Goal: Task Accomplishment & Management: Use online tool/utility

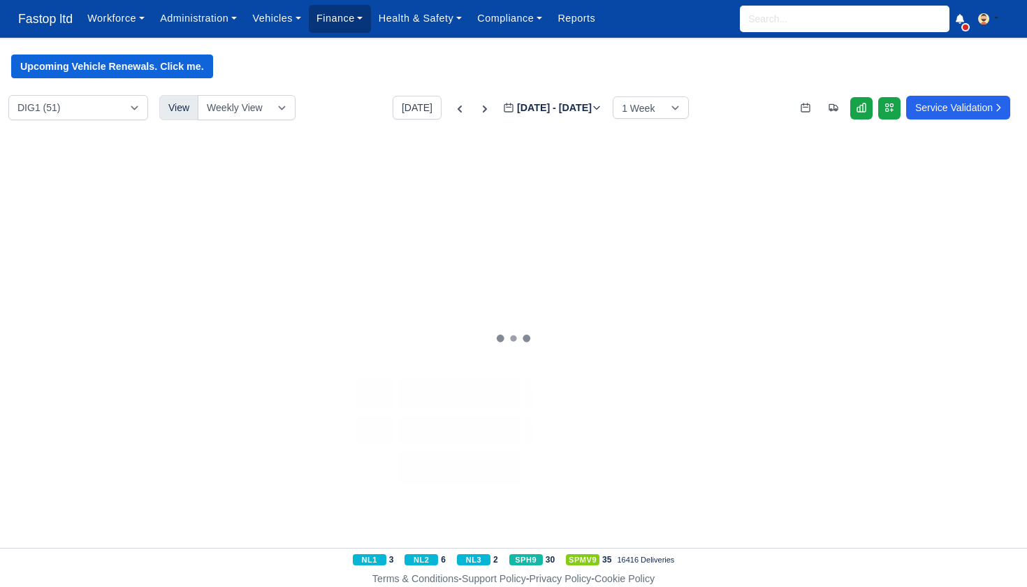
click at [351, 22] on link "Finance" at bounding box center [340, 18] width 62 height 27
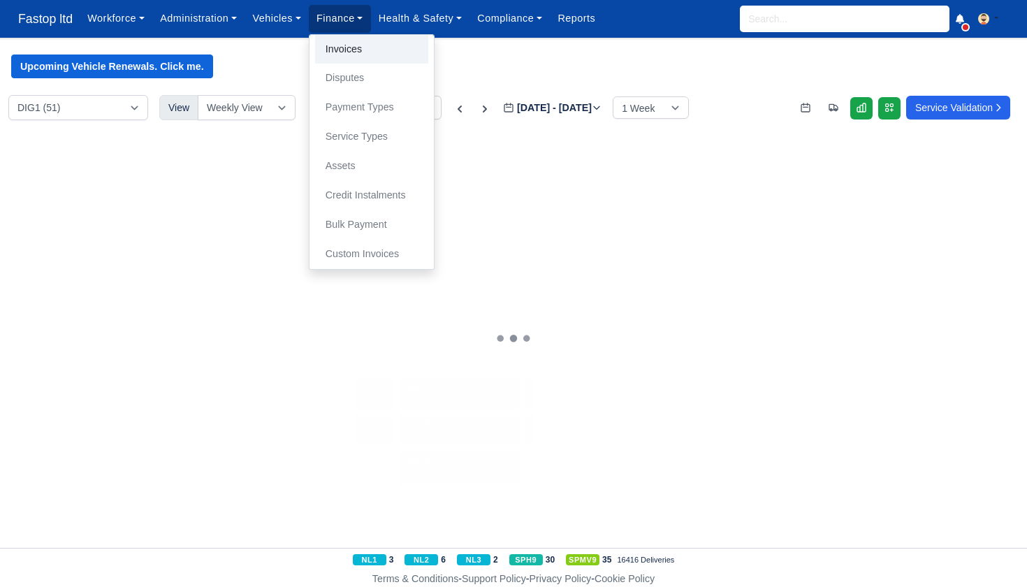
click at [355, 48] on link "Invoices" at bounding box center [371, 49] width 113 height 29
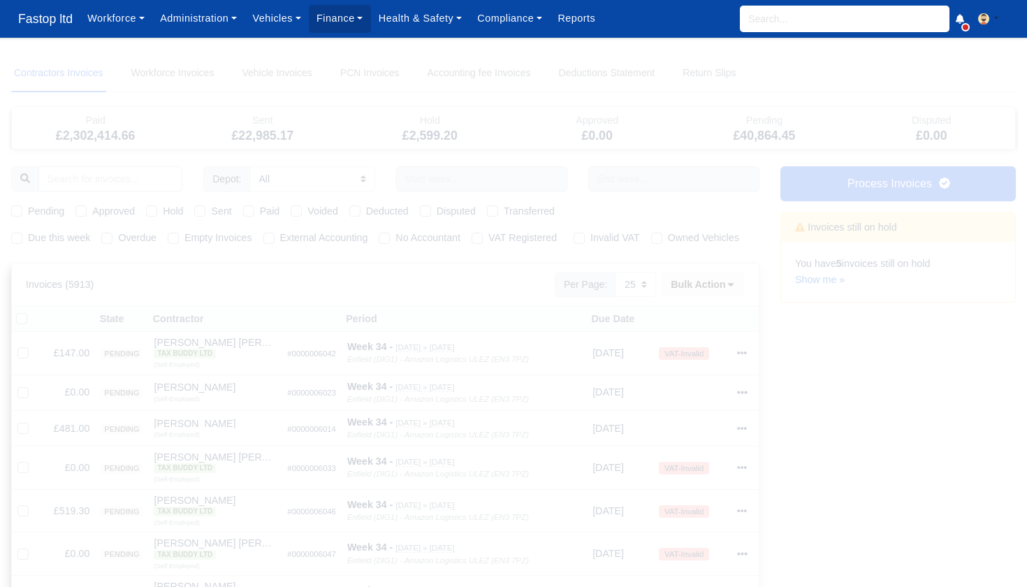
select select "25"
click at [28, 237] on label "Due this week" at bounding box center [59, 238] width 62 height 16
click at [13, 237] on input "Due this week" at bounding box center [16, 235] width 11 height 11
checkbox input "true"
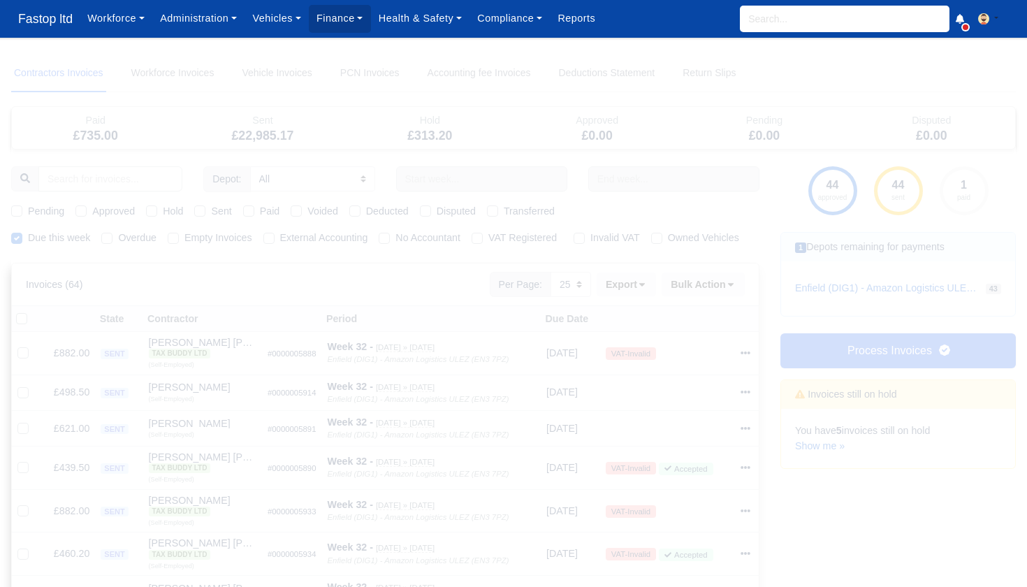
click at [28, 212] on label "Pending" at bounding box center [46, 211] width 36 height 16
click at [22, 212] on input "Pending" at bounding box center [16, 208] width 11 height 11
checkbox input "true"
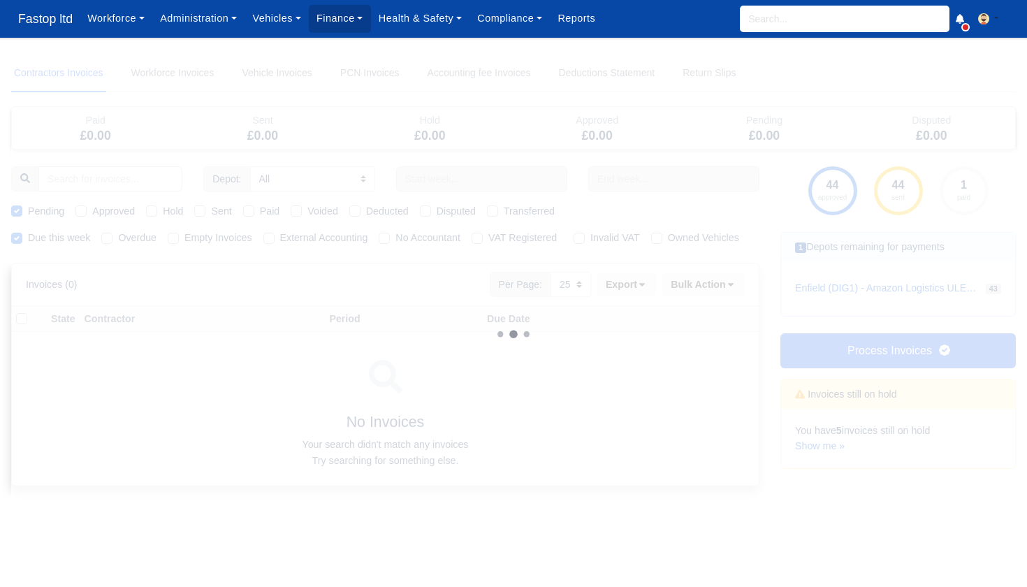
click at [92, 210] on label "Approved" at bounding box center [113, 211] width 43 height 16
click at [86, 210] on input "Approved" at bounding box center [80, 208] width 11 height 11
checkbox input "true"
click at [210, 211] on div "Sent" at bounding box center [212, 211] width 37 height 16
click at [211, 210] on label "Sent" at bounding box center [221, 211] width 20 height 16
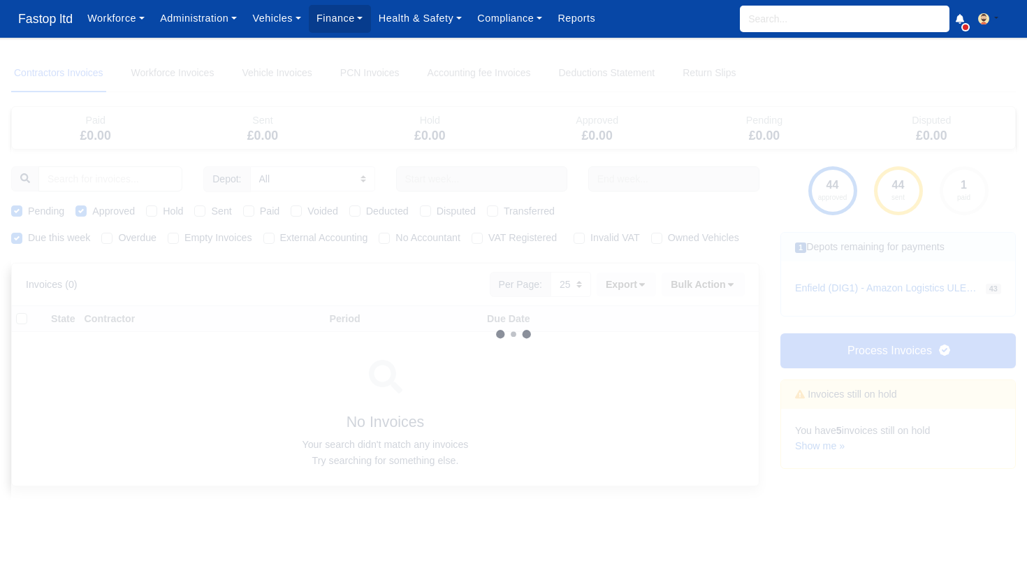
click at [205, 210] on input "Sent" at bounding box center [199, 208] width 11 height 11
checkbox input "true"
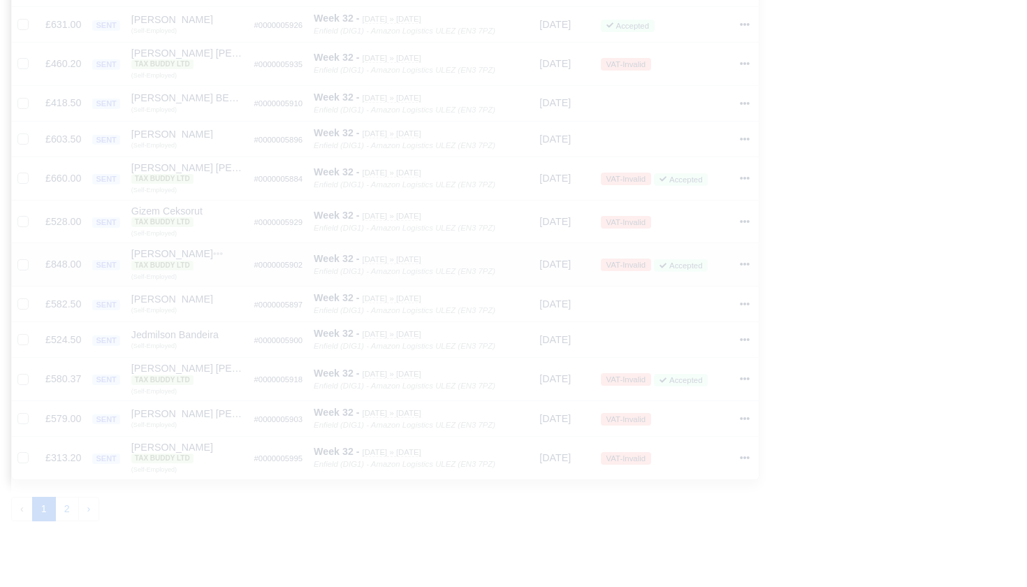
scroll to position [849, 0]
click at [74, 495] on button "2" at bounding box center [67, 507] width 24 height 25
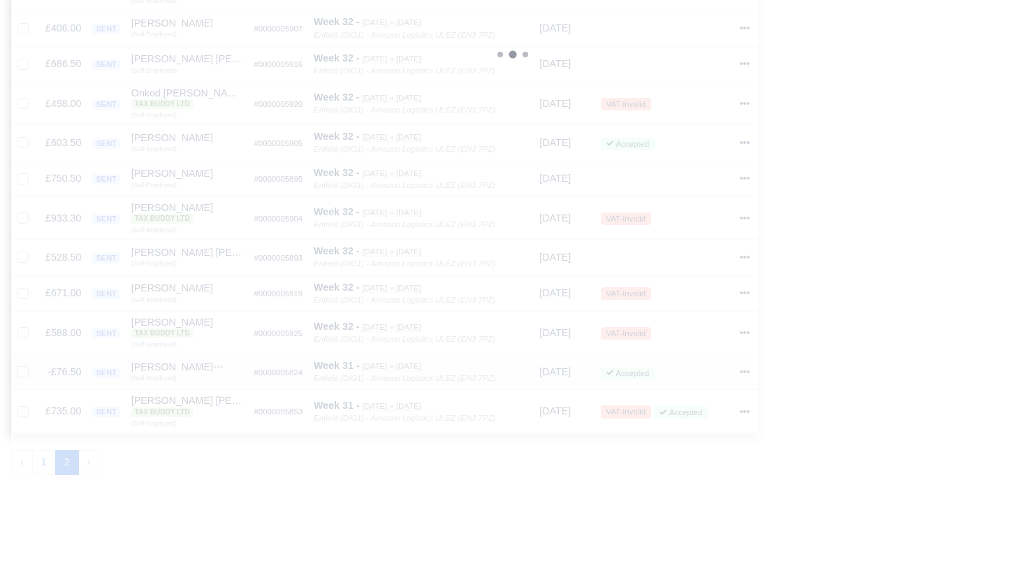
click at [747, 367] on icon at bounding box center [745, 372] width 10 height 10
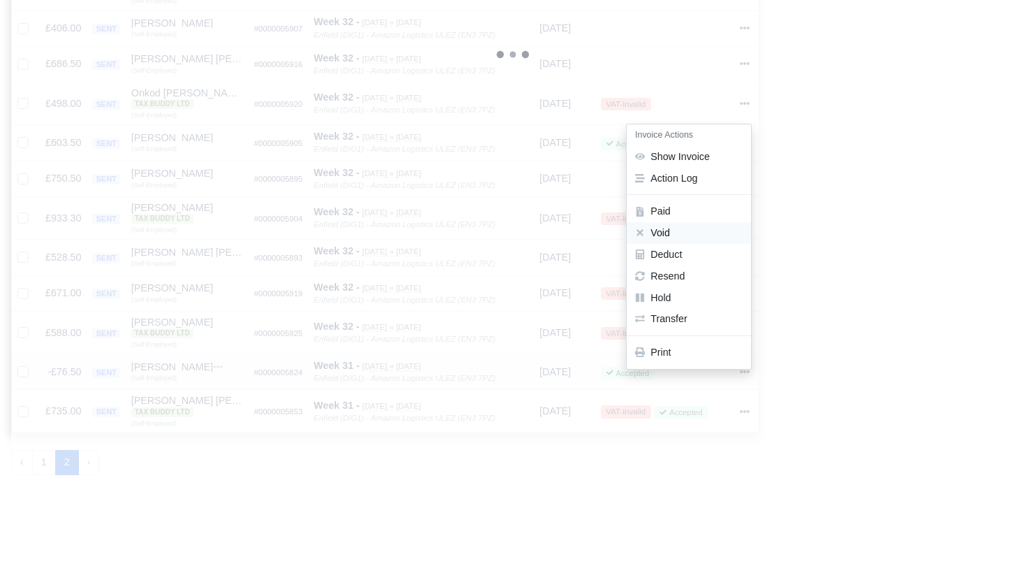
click at [676, 222] on button "Void" at bounding box center [688, 233] width 124 height 22
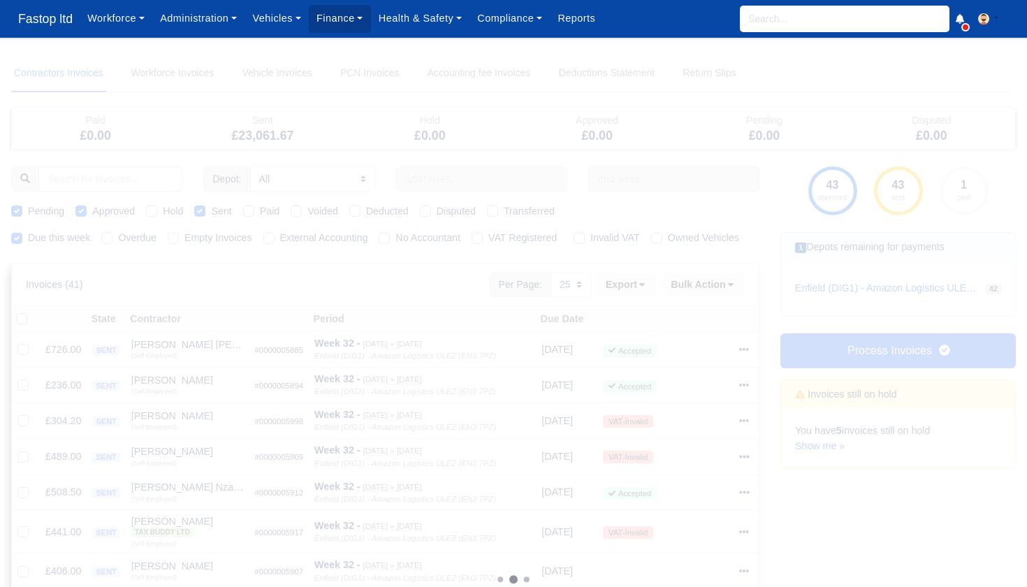
scroll to position [0, 0]
click at [859, 349] on link "Process Invoices" at bounding box center [897, 350] width 235 height 35
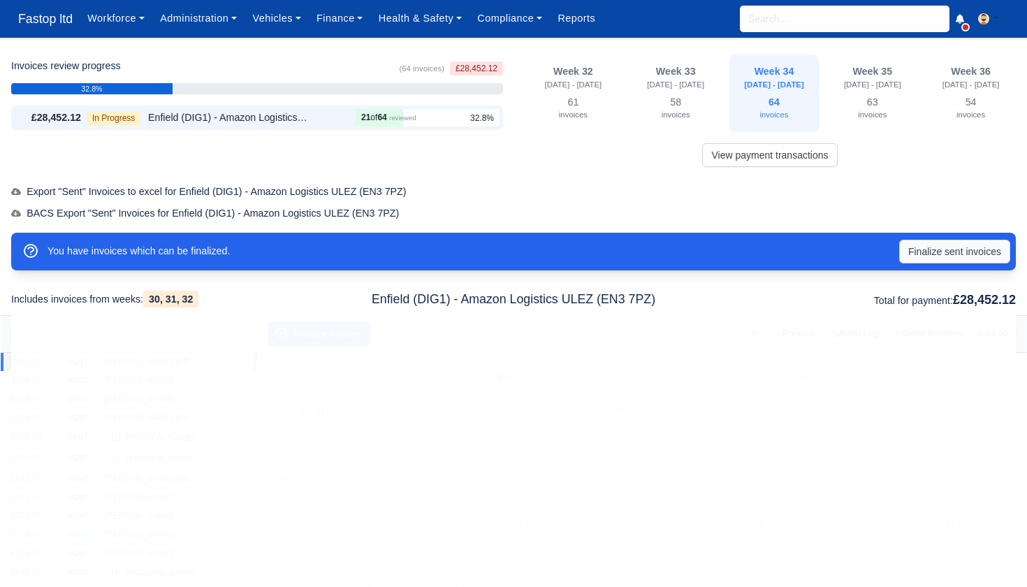
click at [935, 247] on button "Finalize sent invoices" at bounding box center [954, 252] width 111 height 24
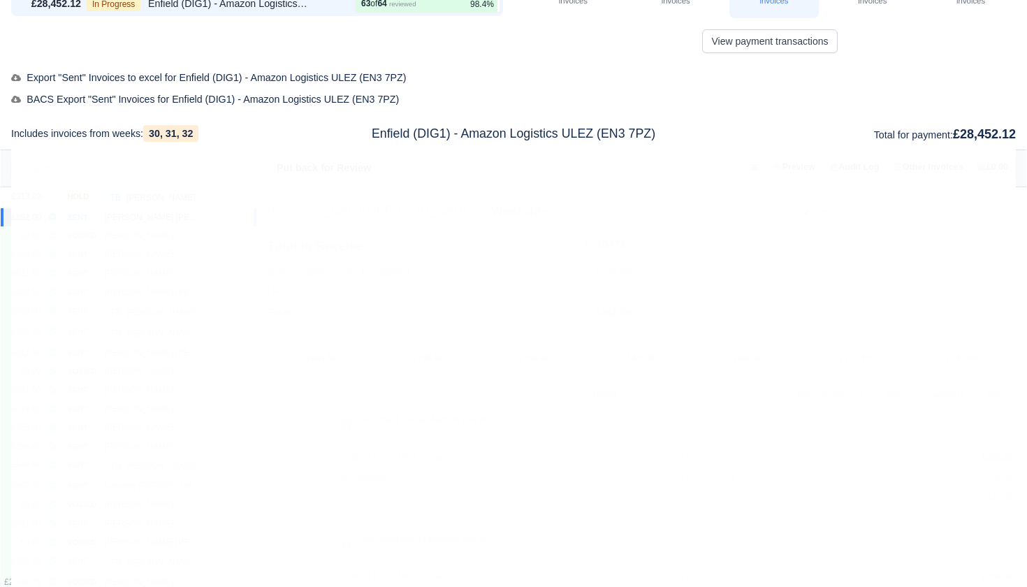
scroll to position [118, 0]
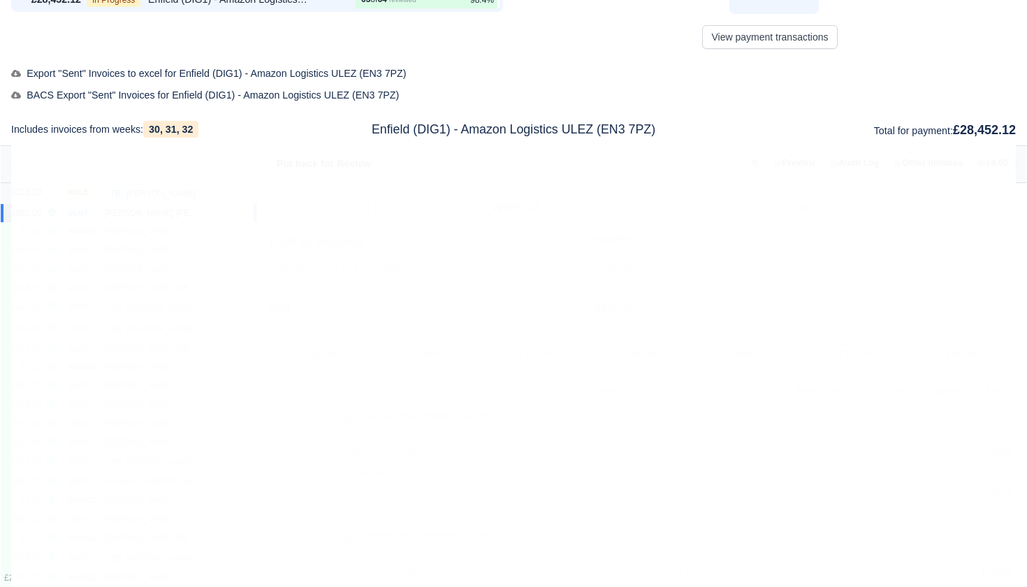
click at [166, 191] on div "TB Leonardo FernandesAfonso" at bounding box center [154, 193] width 98 height 14
click at [319, 163] on button "Finalize Invoice" at bounding box center [318, 164] width 103 height 25
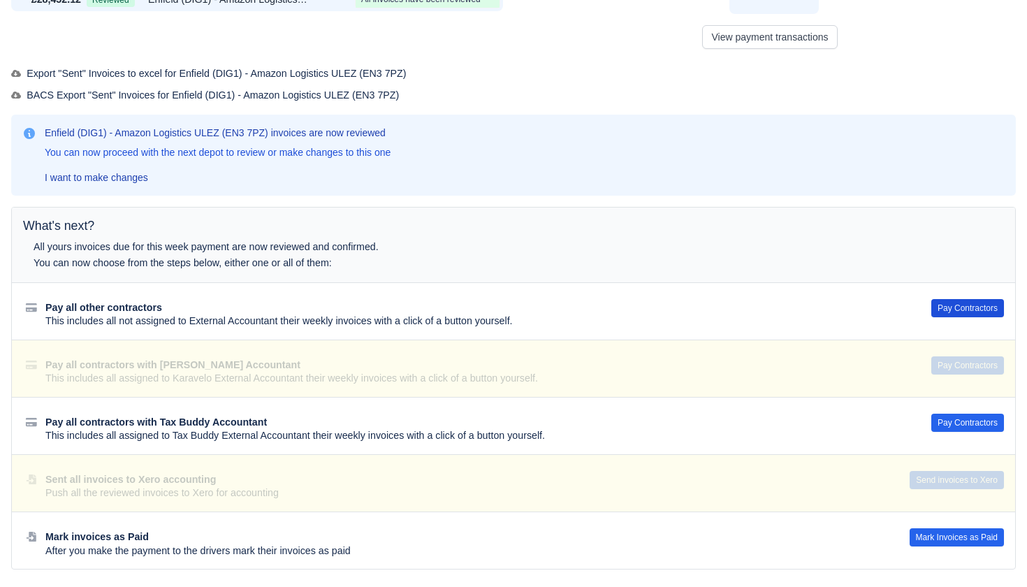
click at [966, 300] on button "Pay Contractors" at bounding box center [967, 308] width 73 height 18
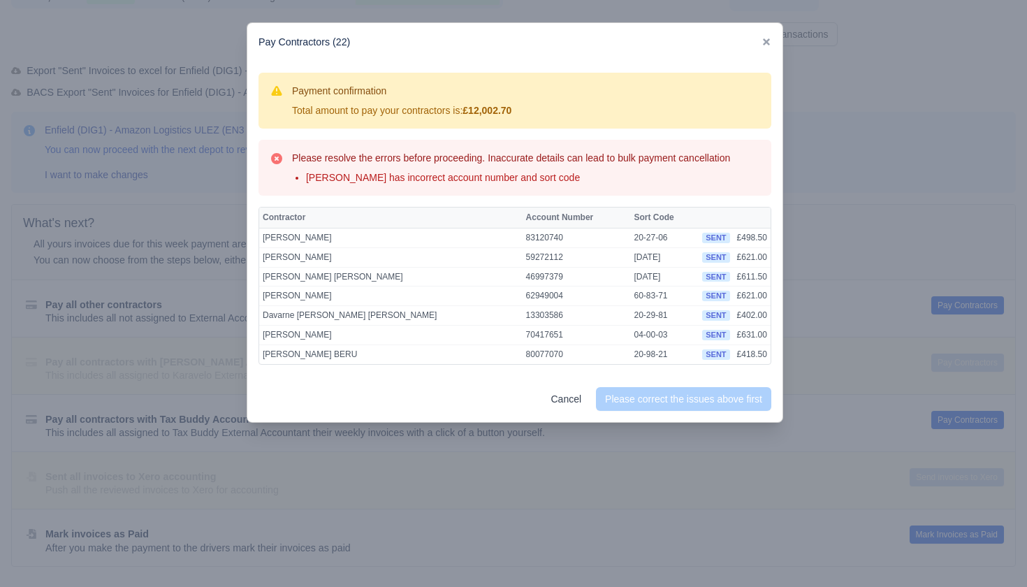
scroll to position [0, 0]
click at [554, 411] on link "Cancel" at bounding box center [566, 399] width 49 height 24
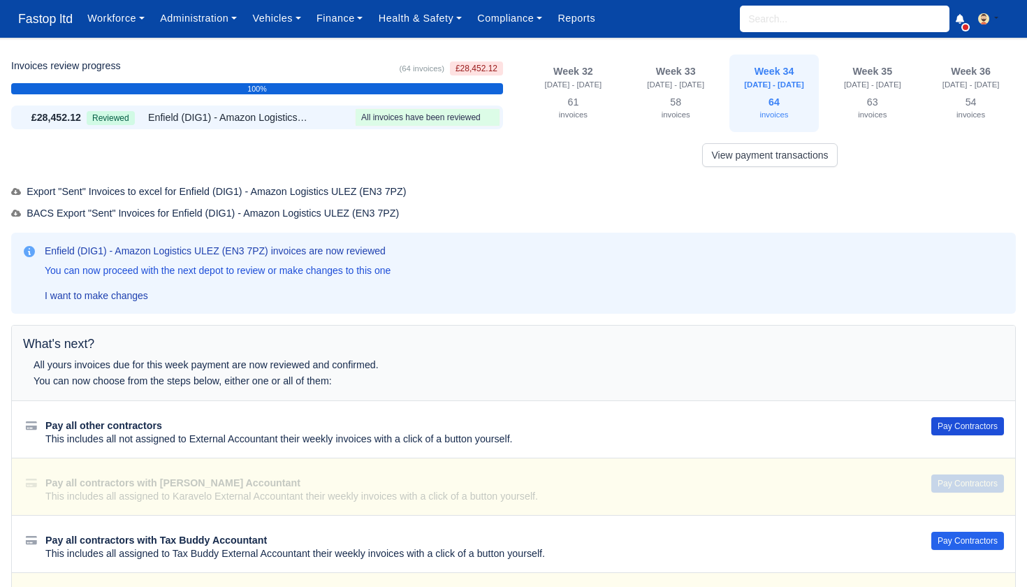
click at [942, 427] on button "Pay Contractors" at bounding box center [967, 426] width 73 height 18
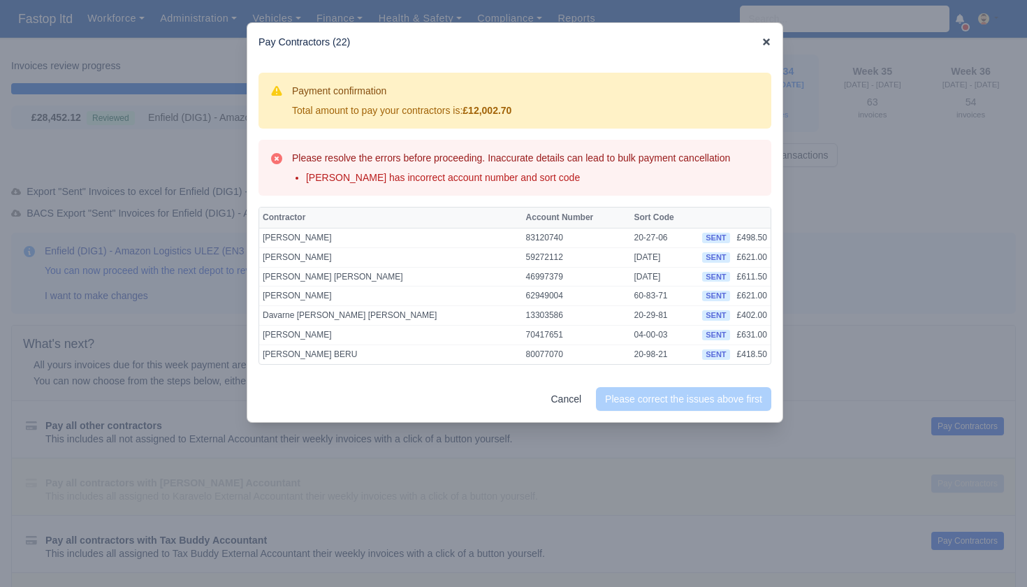
click at [768, 40] on icon at bounding box center [766, 41] width 7 height 7
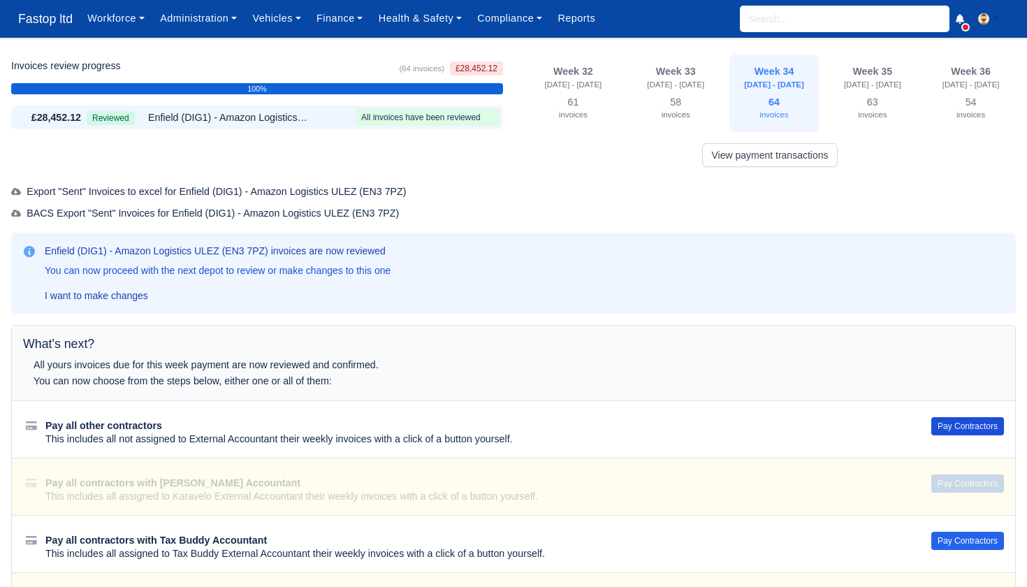
click at [955, 418] on button "Pay Contractors" at bounding box center [967, 426] width 73 height 18
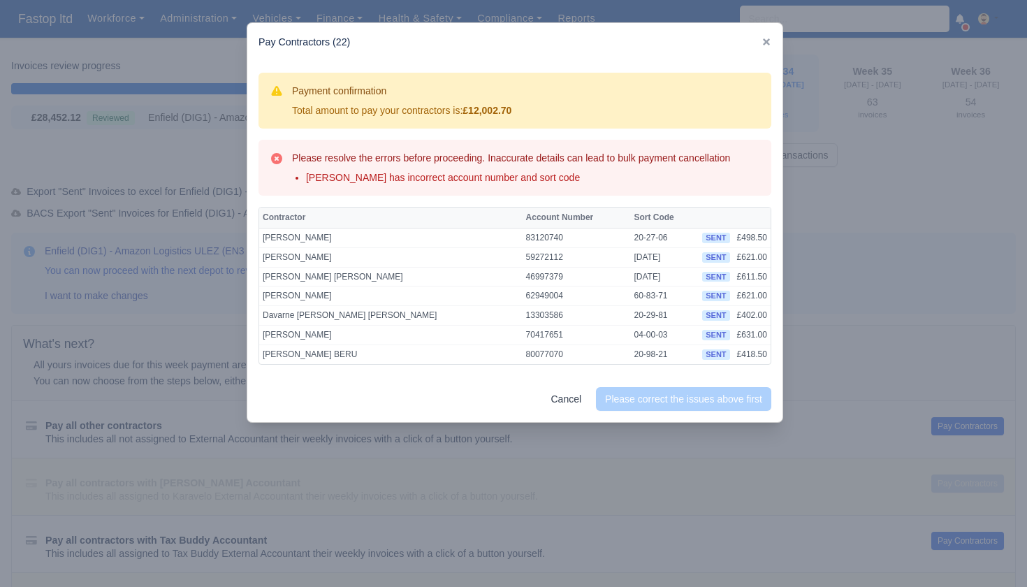
click at [844, 216] on div at bounding box center [513, 293] width 1027 height 587
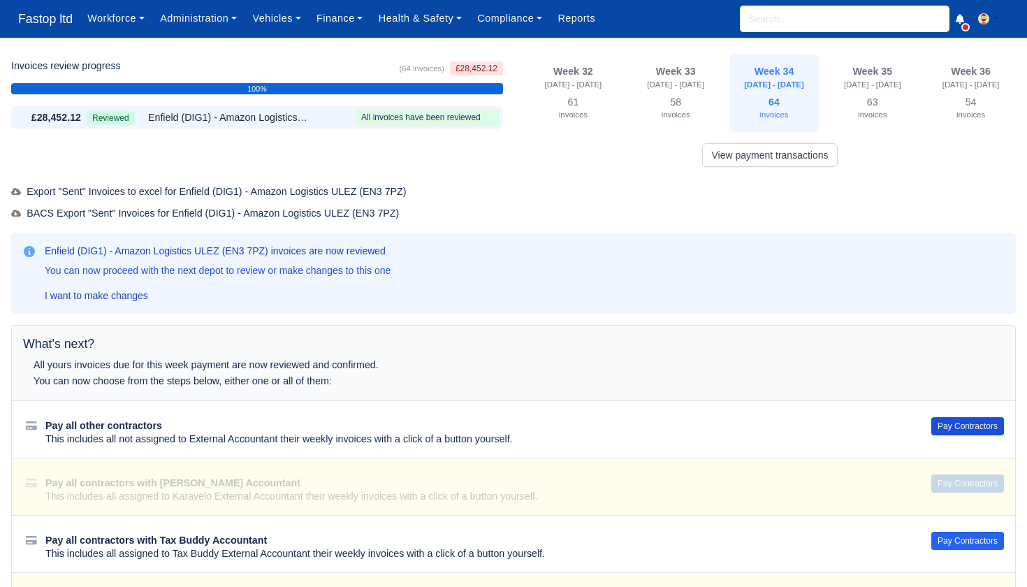
click at [955, 417] on button "Pay Contractors" at bounding box center [967, 426] width 73 height 18
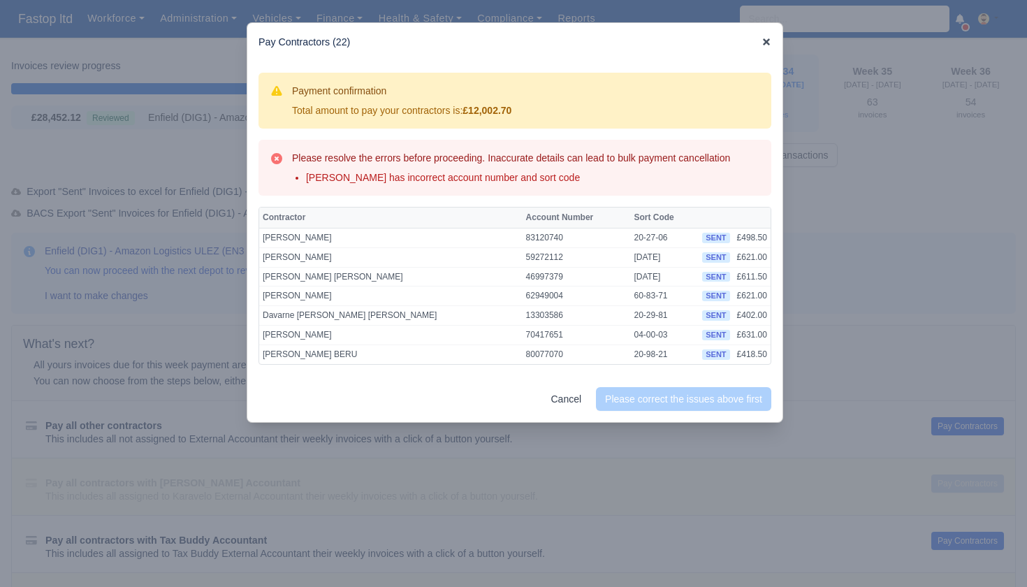
click at [767, 45] on icon at bounding box center [766, 42] width 10 height 10
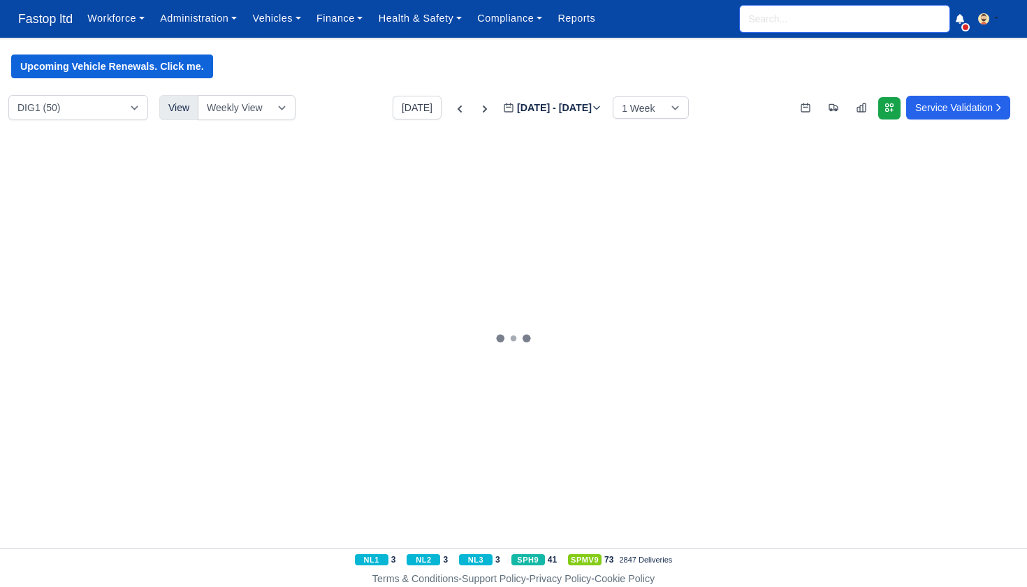
click at [760, 17] on input "search" at bounding box center [844, 19] width 209 height 27
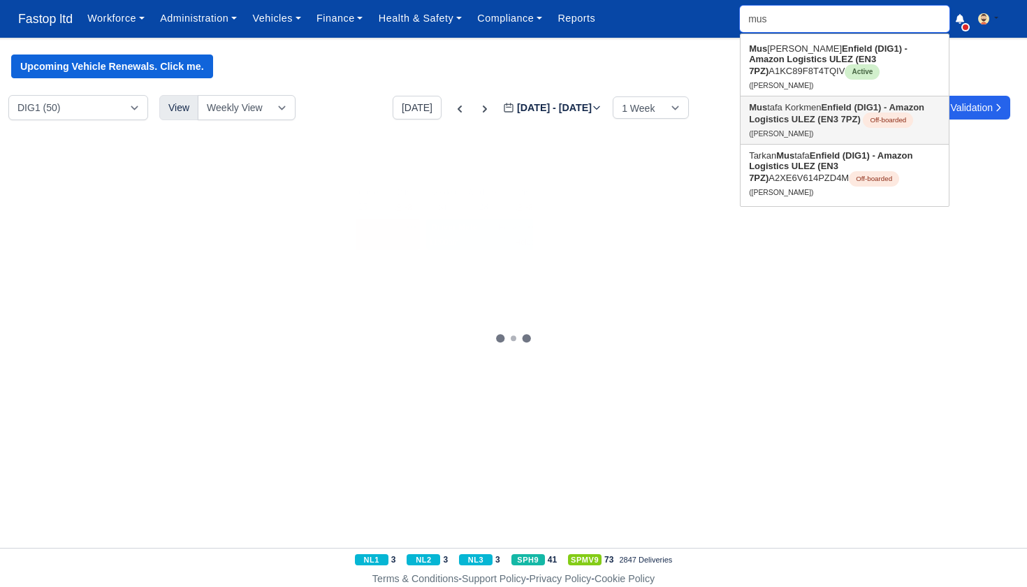
type input "mush"
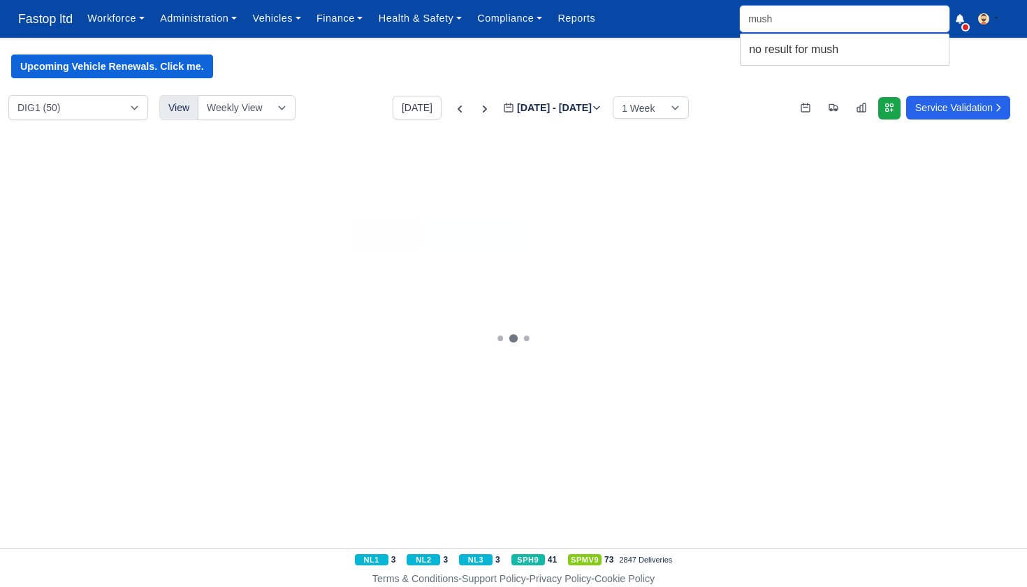
type input "mus"
type input "mussaddiq Khan"
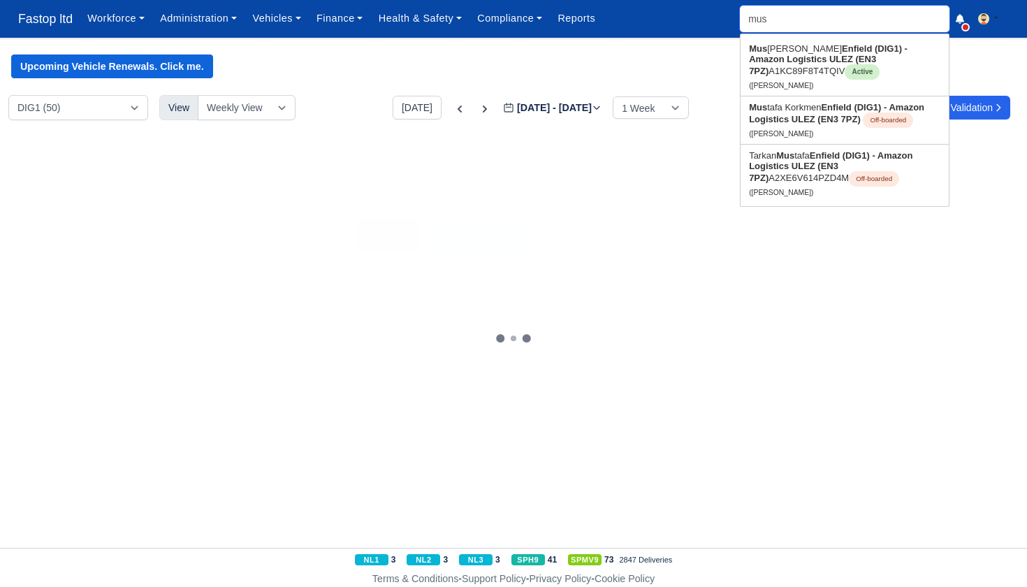
type input "mu"
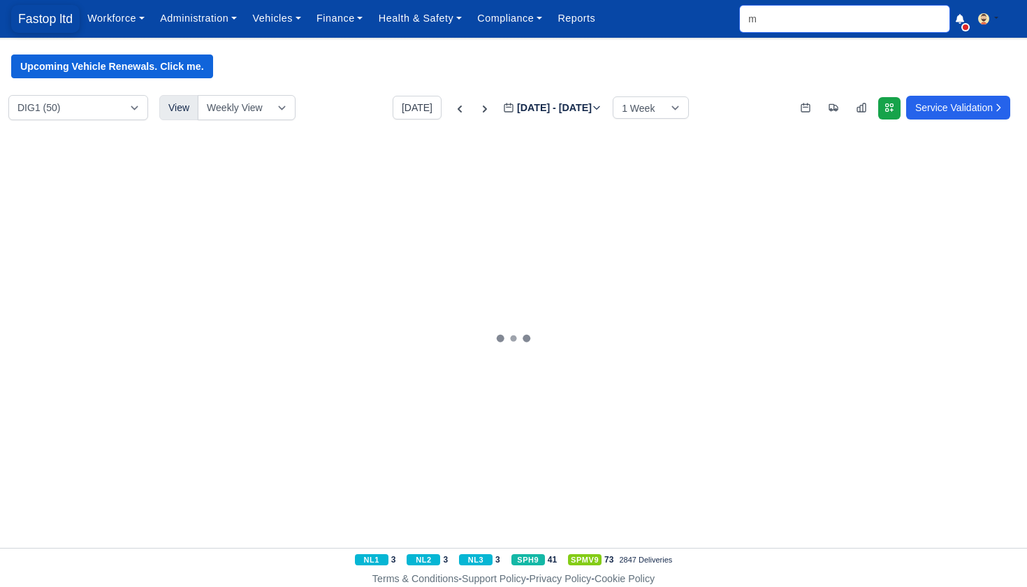
type input "m"
click at [41, 17] on span "Fastop ltd" at bounding box center [45, 19] width 68 height 28
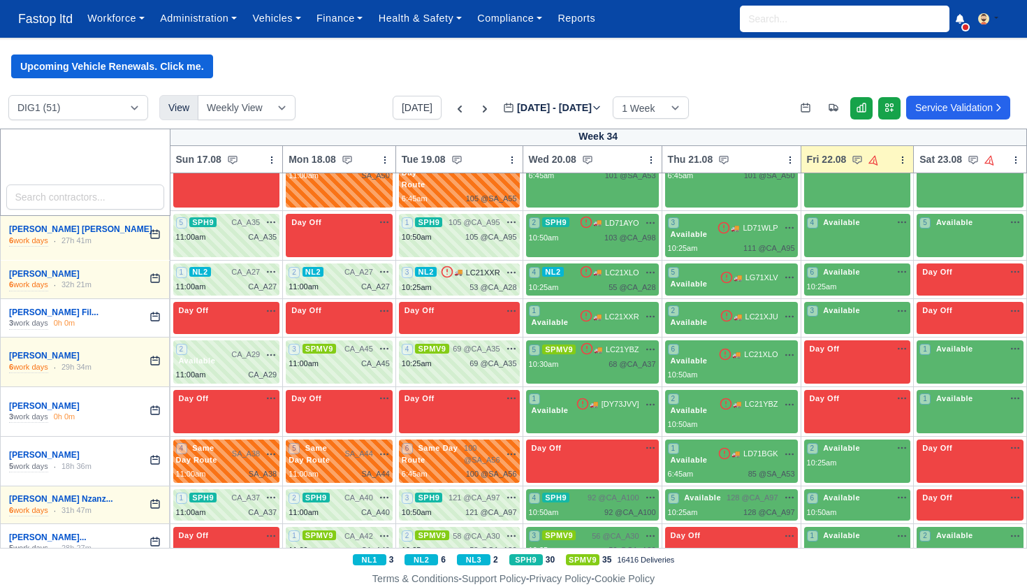
scroll to position [1540, 1]
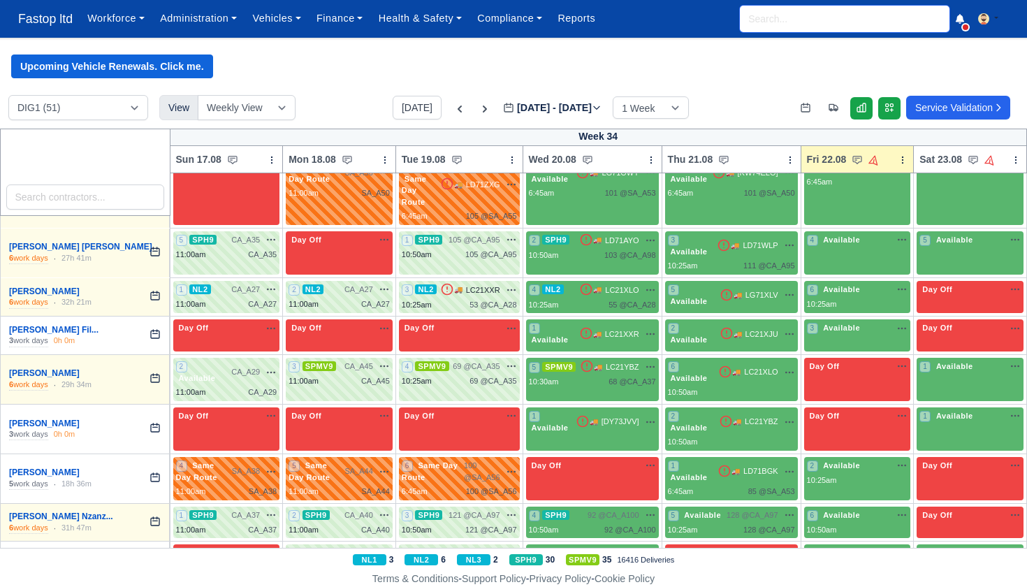
click at [775, 22] on input "search" at bounding box center [844, 19] width 209 height 27
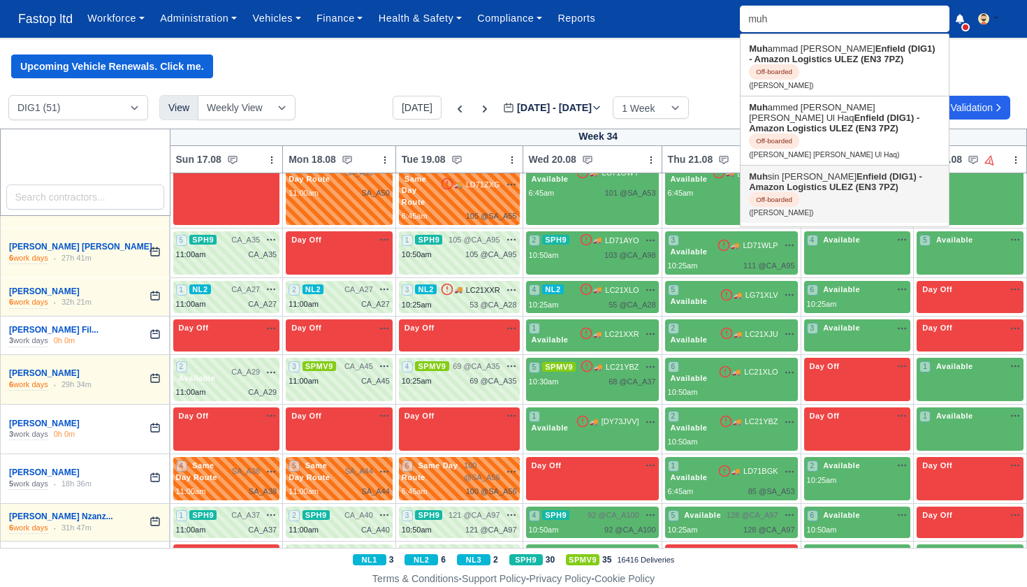
click at [800, 171] on link "Muh sin Shuayb Haji Enfield (DIG1) - Amazon Logistics ULEZ (EN3 7PZ) Off-boarde…" at bounding box center [844, 195] width 208 height 58
type input "Muhsin Shuayb Haji"
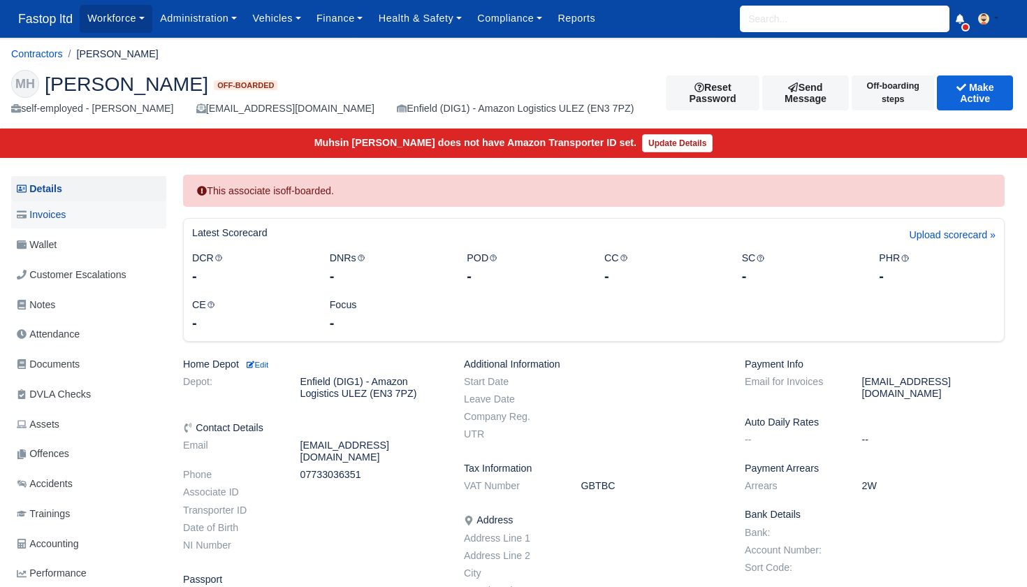
click at [61, 216] on span "Invoices" at bounding box center [41, 215] width 49 height 16
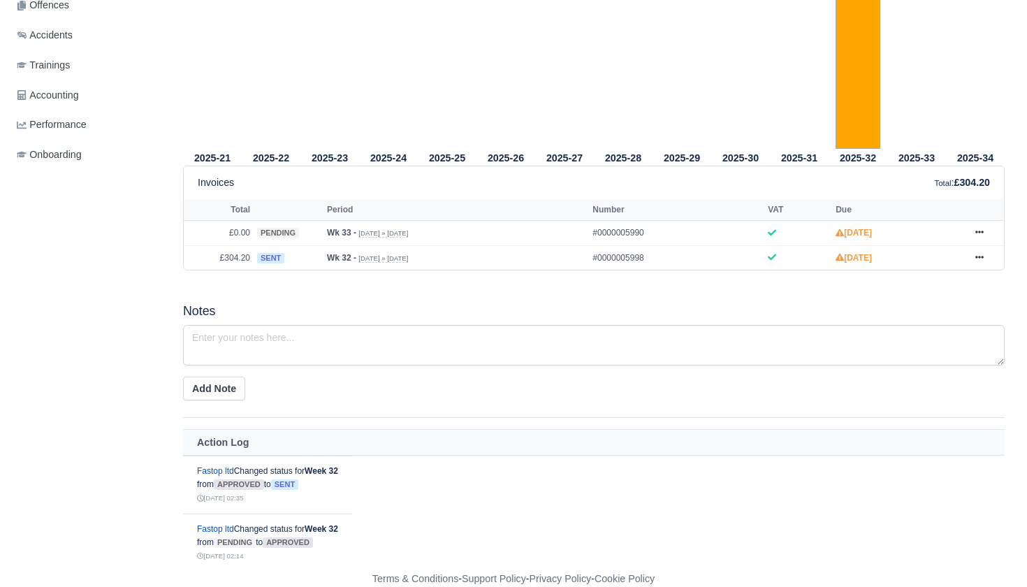
scroll to position [469, 0]
click at [982, 259] on icon at bounding box center [979, 257] width 8 height 3
click at [905, 374] on link "Void" at bounding box center [927, 370] width 124 height 29
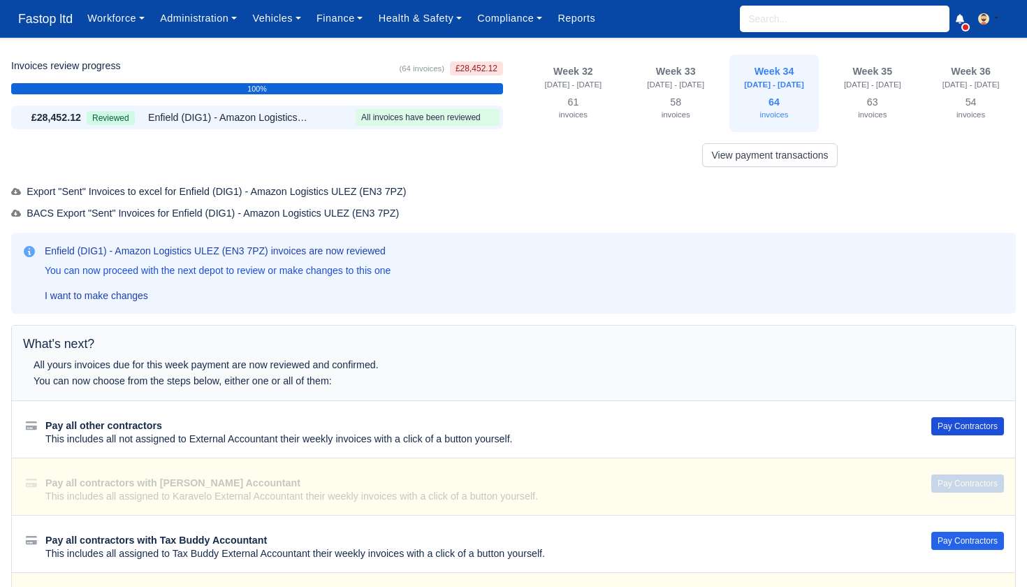
click at [961, 418] on button "Pay Contractors" at bounding box center [967, 426] width 73 height 18
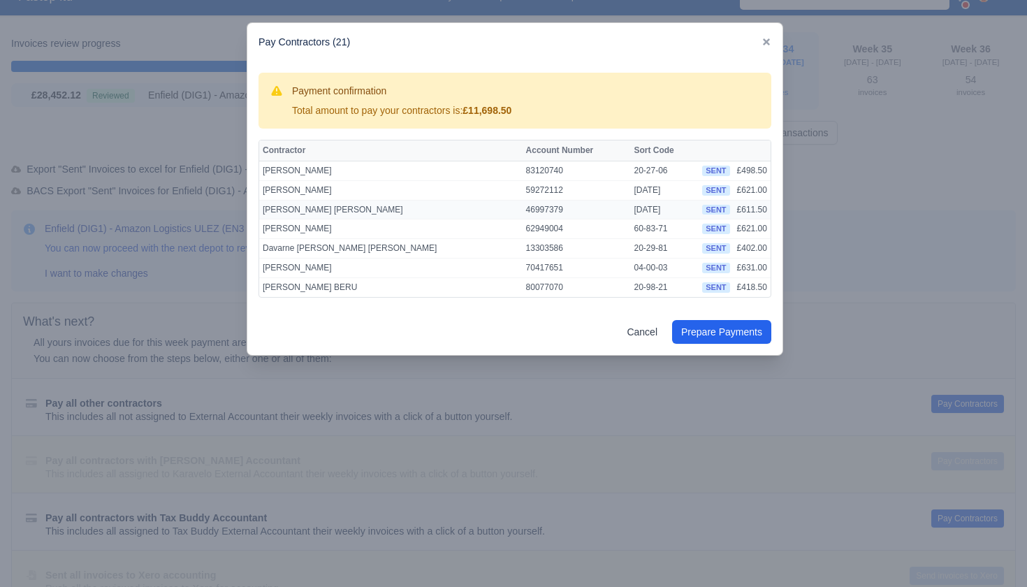
scroll to position [17, 0]
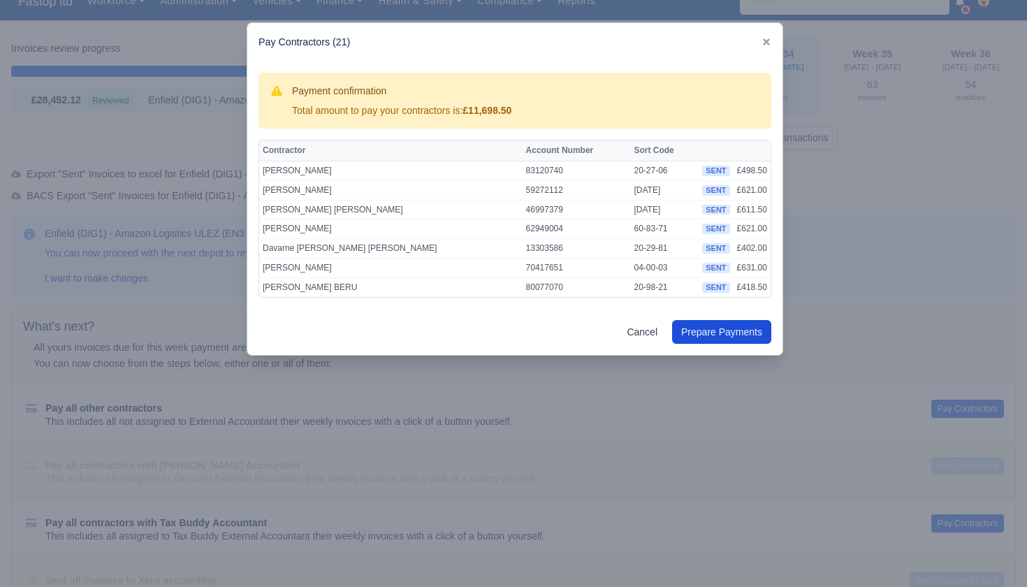
click at [716, 332] on button "Prepare Payments" at bounding box center [721, 332] width 99 height 24
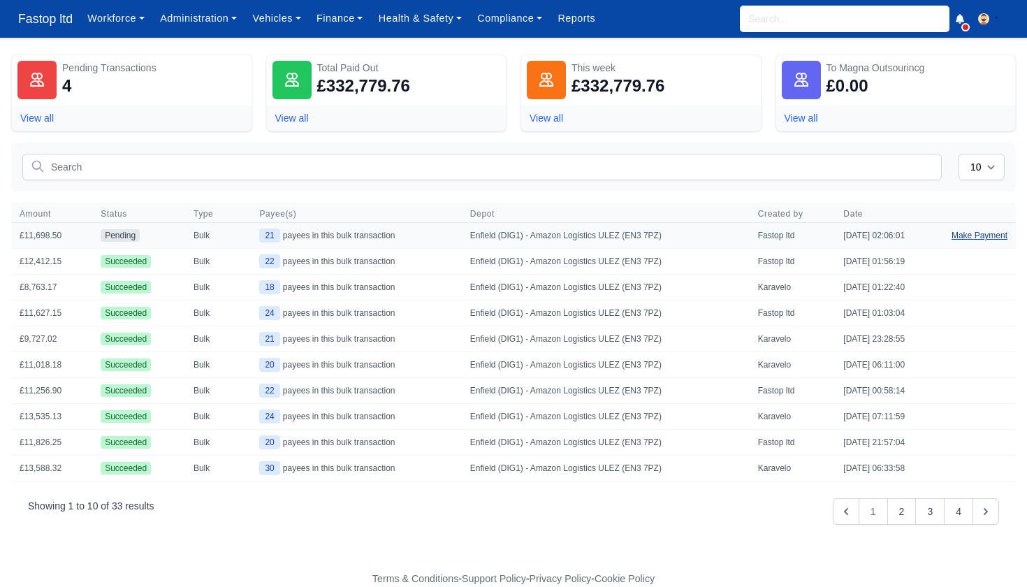
click at [974, 238] on link "Make Payment" at bounding box center [979, 235] width 73 height 25
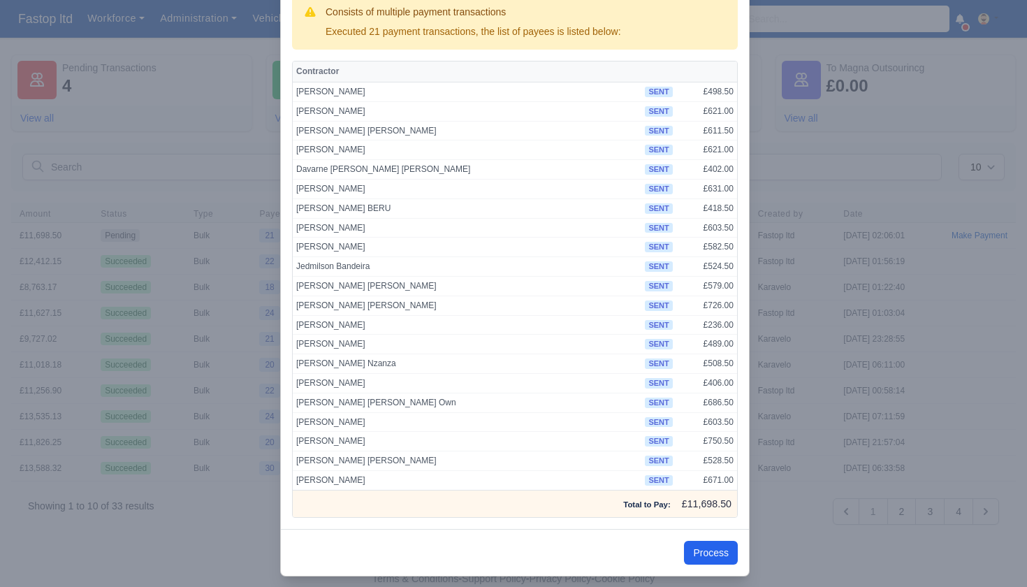
scroll to position [79, 0]
click at [713, 542] on button "Process" at bounding box center [711, 553] width 54 height 24
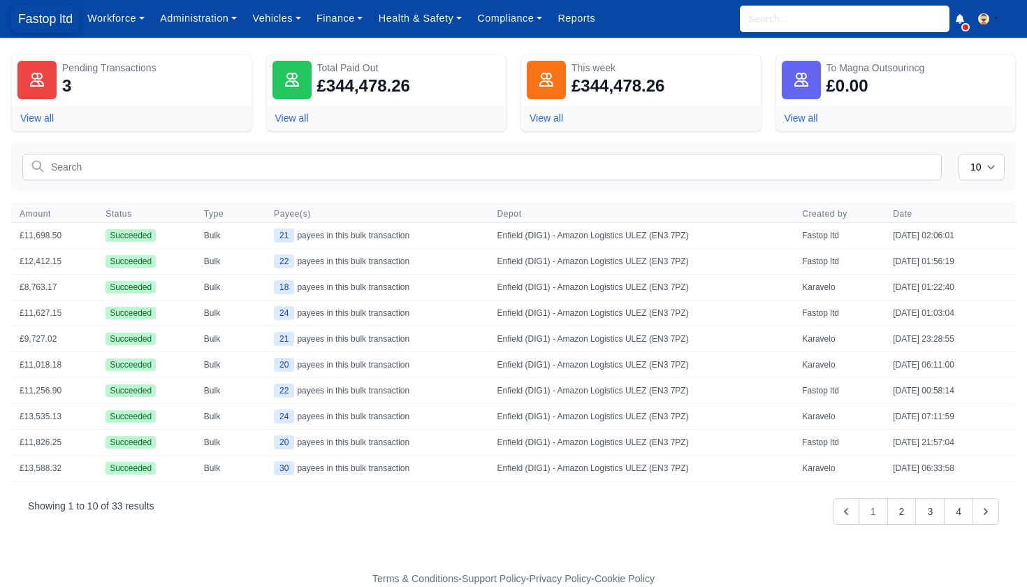
click at [53, 20] on span "Fastop ltd" at bounding box center [45, 19] width 68 height 28
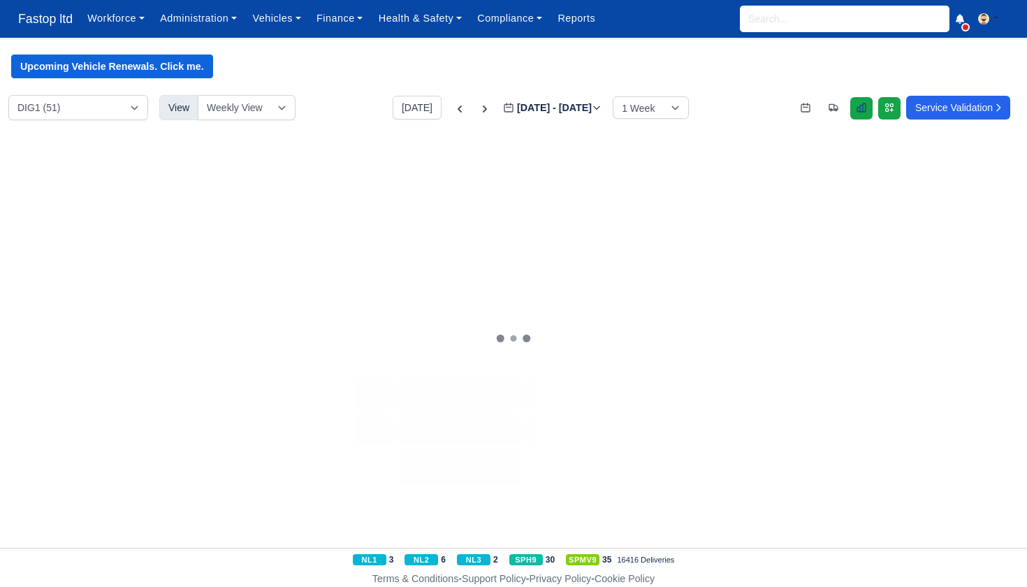
click at [855, 105] on icon at bounding box center [860, 107] width 11 height 11
